Goal: Use online tool/utility: Utilize a website feature to perform a specific function

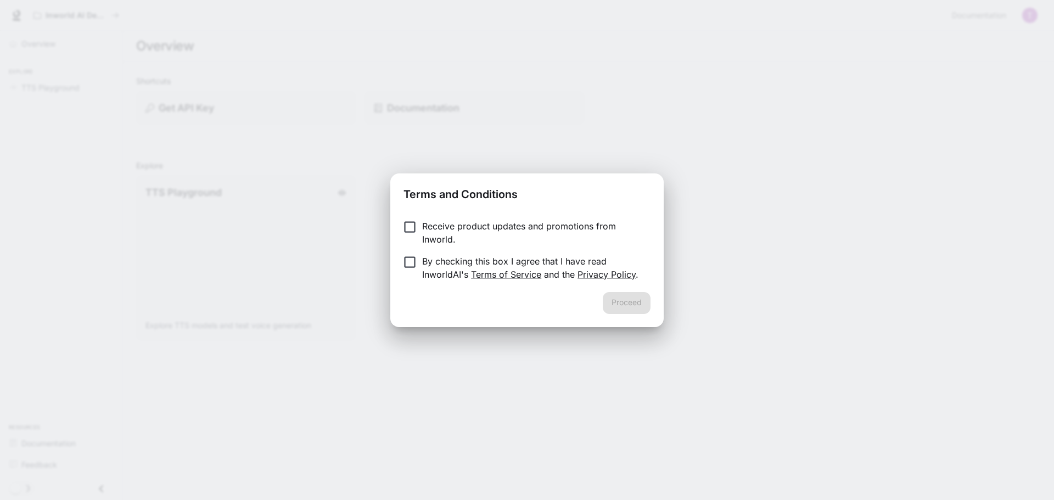
click at [430, 257] on p "By checking this box I agree that I have read InworldAI's Terms of Service and …" at bounding box center [532, 268] width 220 height 26
click at [628, 306] on button "Proceed" at bounding box center [627, 303] width 48 height 22
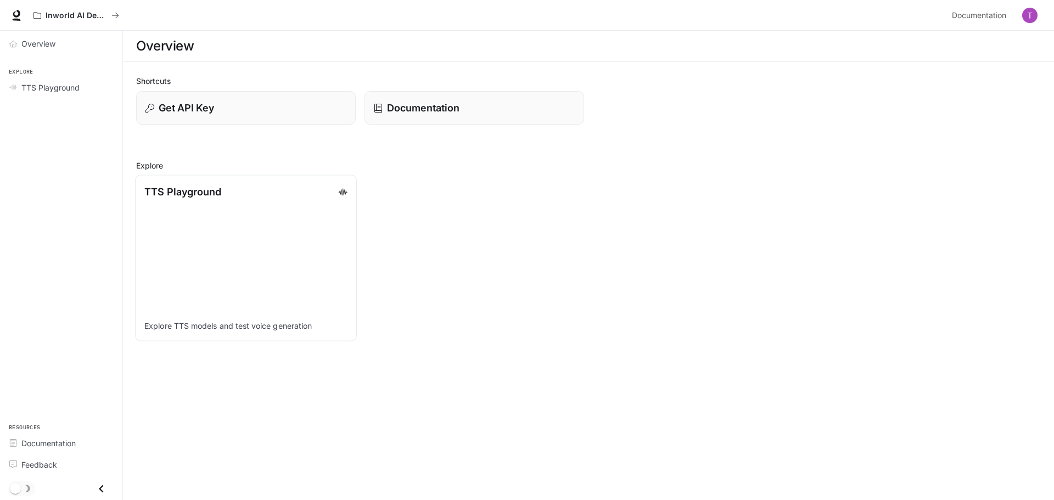
click at [271, 298] on link "TTS Playground Explore TTS models and test voice generation" at bounding box center [246, 258] width 222 height 166
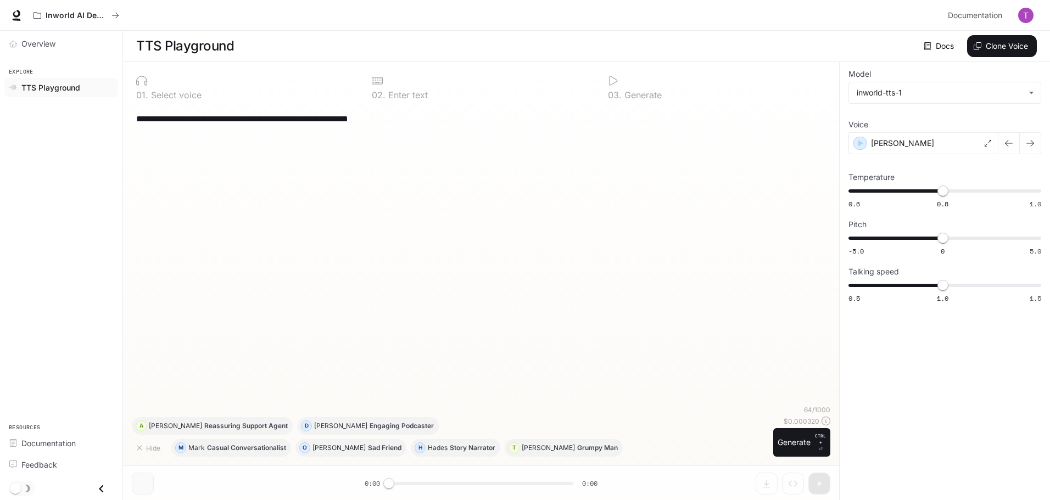
click at [180, 99] on p "Select voice" at bounding box center [174, 95] width 53 height 9
click at [394, 93] on div "0 2 . Enter text" at bounding box center [480, 87] width 227 height 33
click at [645, 99] on p "Generate" at bounding box center [641, 95] width 40 height 9
click at [337, 132] on div "**********" at bounding box center [480, 119] width 689 height 26
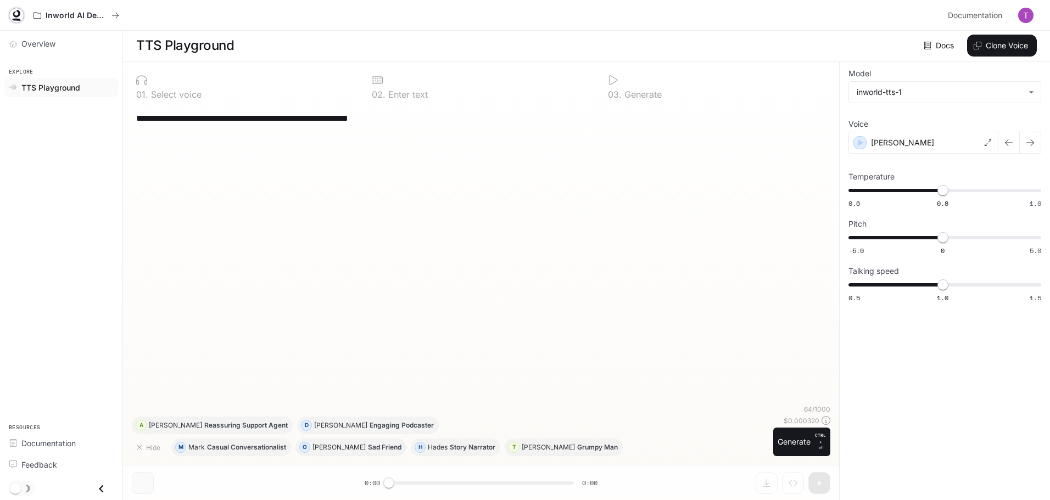
click at [13, 10] on link at bounding box center [16, 15] width 15 height 15
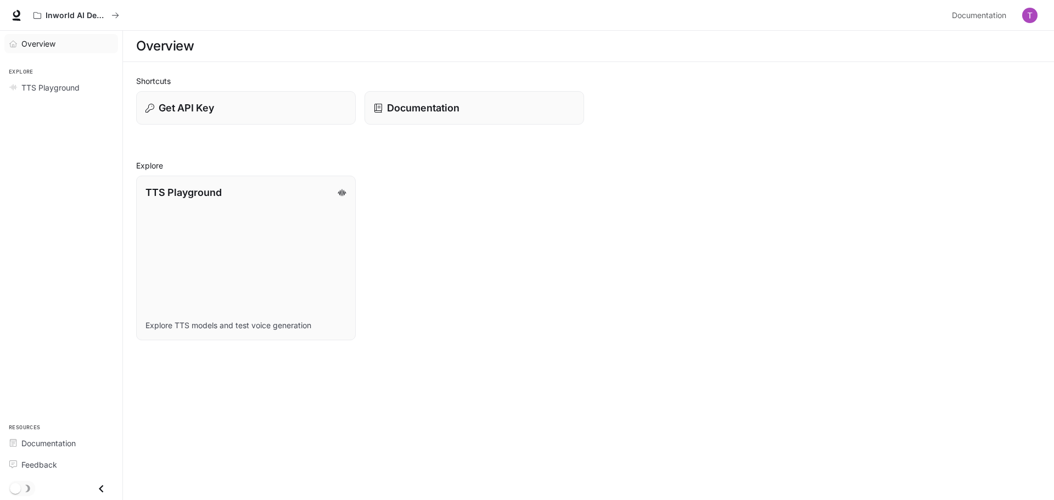
click at [29, 41] on span "Overview" at bounding box center [38, 44] width 34 height 12
click at [1019, 13] on button "button" at bounding box center [1030, 15] width 22 height 22
click at [586, 223] on div at bounding box center [527, 250] width 1054 height 500
